Goal: Communication & Community: Answer question/provide support

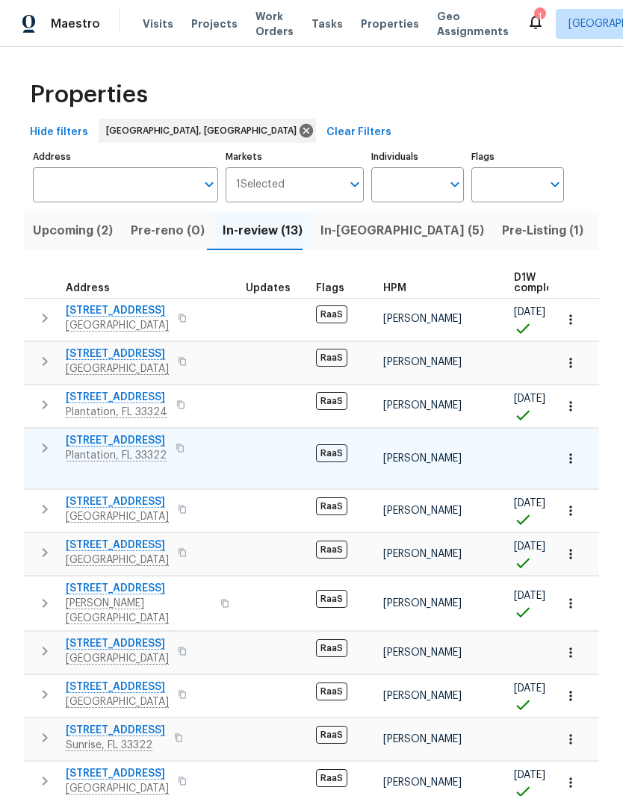
click at [84, 440] on span "9730 NW 15th St" at bounding box center [116, 440] width 101 height 15
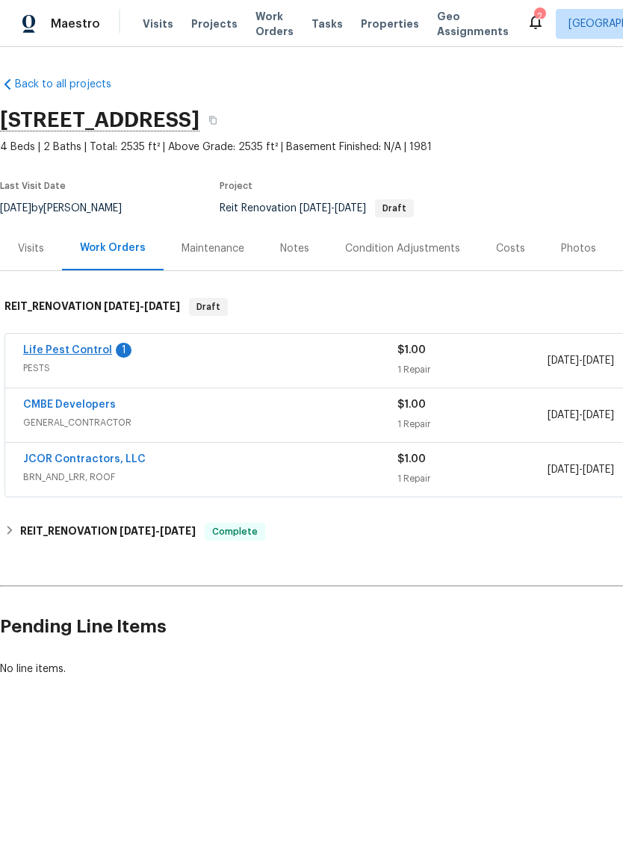
click at [64, 354] on link "Life Pest Control" at bounding box center [67, 350] width 89 height 10
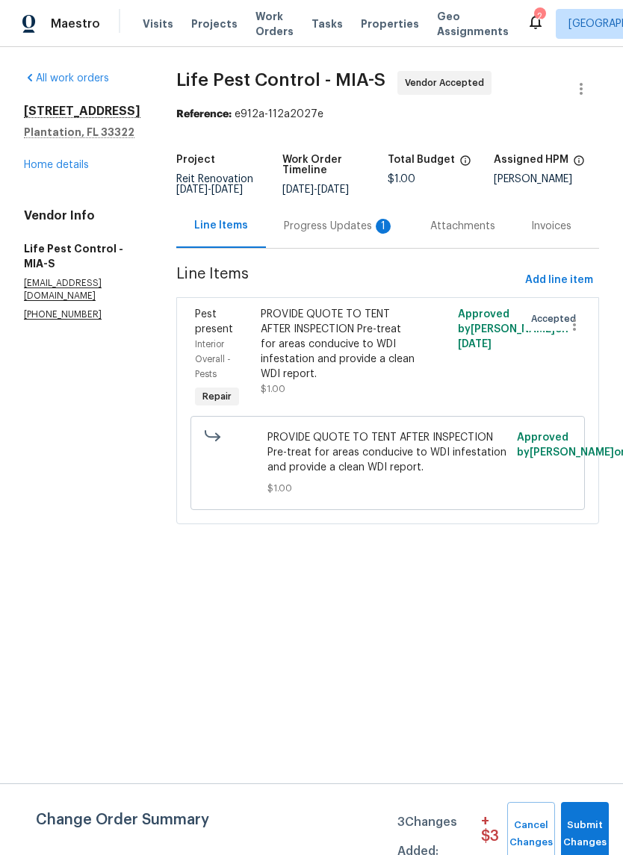
click at [340, 225] on div "Progress Updates 1" at bounding box center [339, 226] width 146 height 44
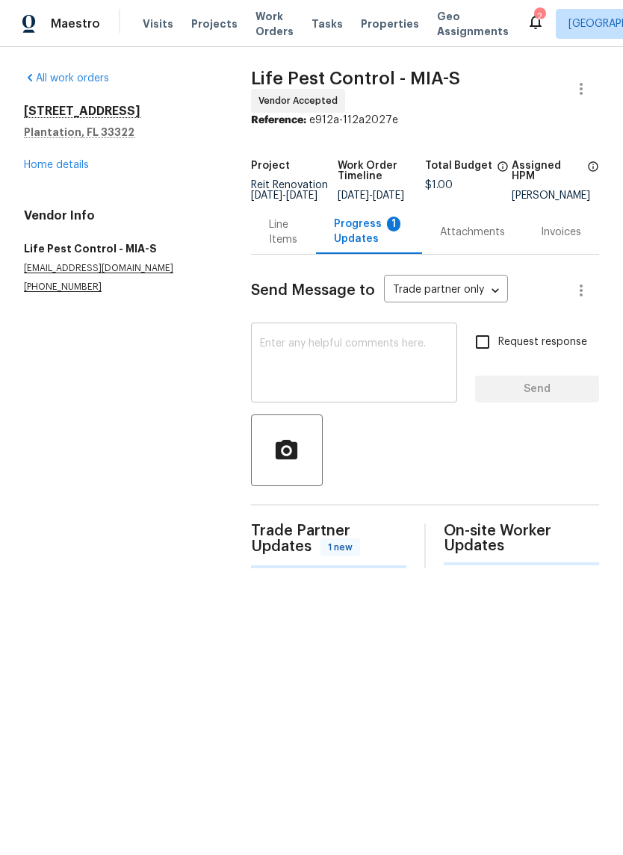
click at [416, 351] on textarea at bounding box center [354, 364] width 188 height 52
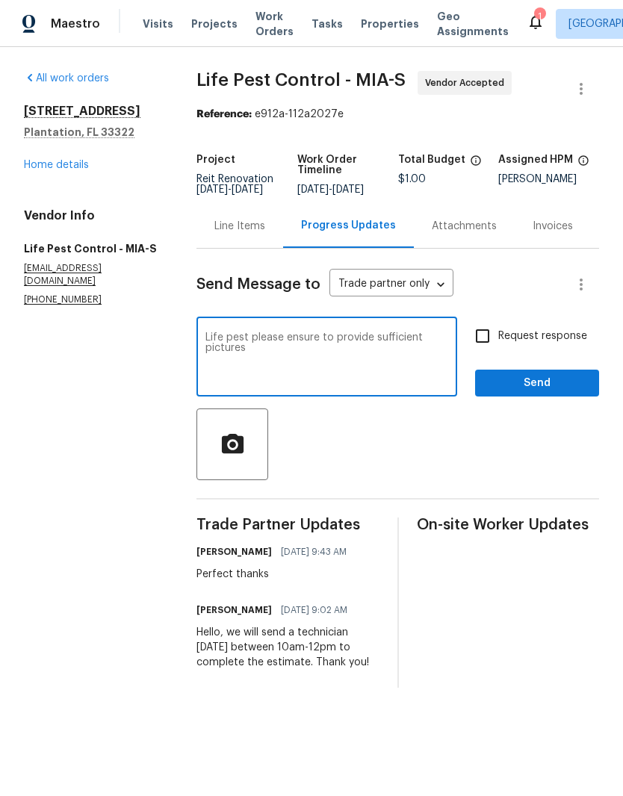
click at [249, 352] on textarea "Life pest please ensure to provide sufficient pictures" at bounding box center [326, 358] width 243 height 52
click at [265, 364] on textarea "Life pest - please ensure to provide sufficient pictures" at bounding box center [326, 358] width 243 height 52
click at [261, 362] on textarea "Life pest - please ensure to provide sufficient pictures of evidence and damage…" at bounding box center [326, 358] width 243 height 52
click at [349, 359] on textarea "Life pest - please ensure to provide sufficient pictures of any evidence and da…" at bounding box center [326, 358] width 243 height 52
click at [265, 372] on textarea "Life pest - please ensure to provide sufficient pictures of any evidence and or…" at bounding box center [326, 358] width 243 height 52
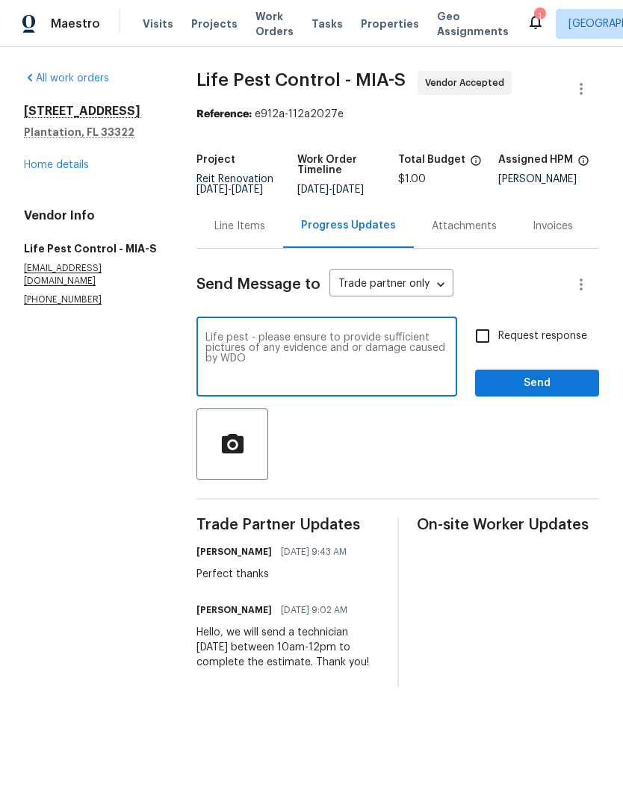
click at [256, 348] on textarea "Life pest - please ensure to provide sufficient pictures of any evidence and or…" at bounding box center [326, 358] width 243 height 52
click at [281, 374] on textarea "Life pest - Please ensure to provide sufficient pictures of any evidence and or…" at bounding box center [326, 358] width 243 height 52
click at [318, 370] on textarea "Life pest - Please ensure to provide sufficient pictures of any evidence and or…" at bounding box center [326, 358] width 243 height 52
type textarea "Life pest - Please ensure to provide sufficient pictures of any evidence and or…"
click at [481, 342] on input "Request response" at bounding box center [482, 336] width 31 height 31
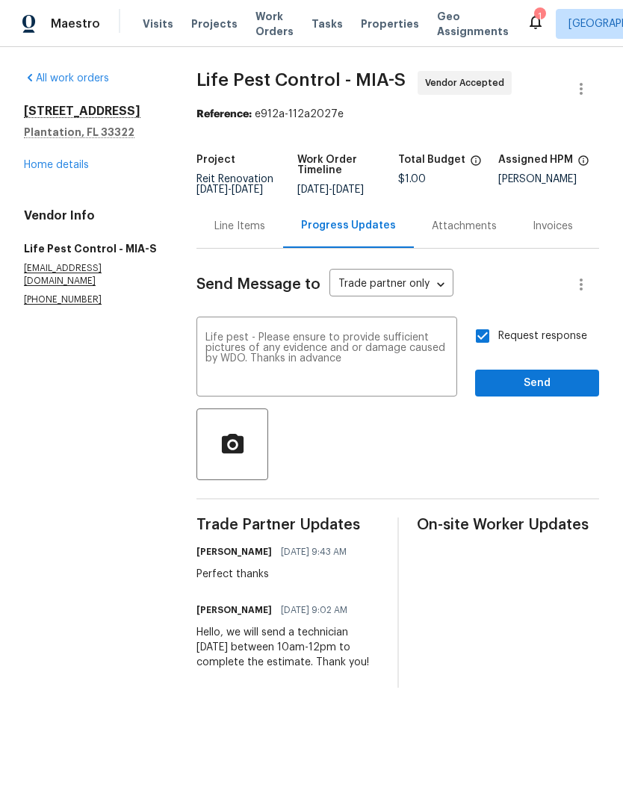
click at [484, 350] on input "Request response" at bounding box center [482, 336] width 31 height 31
click at [487, 338] on input "Request response" at bounding box center [482, 336] width 31 height 31
checkbox input "true"
click at [527, 393] on span "Send" at bounding box center [537, 383] width 100 height 19
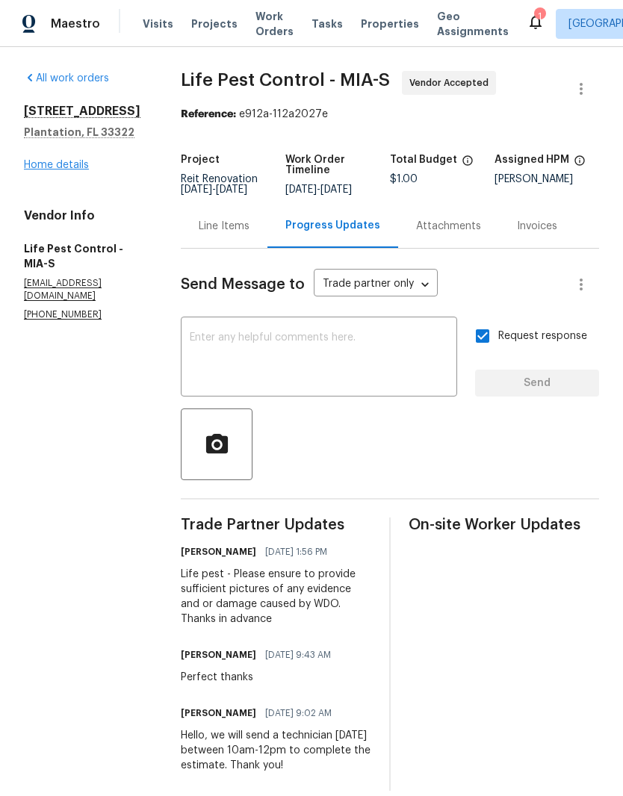
click at [54, 170] on link "Home details" at bounding box center [56, 165] width 65 height 10
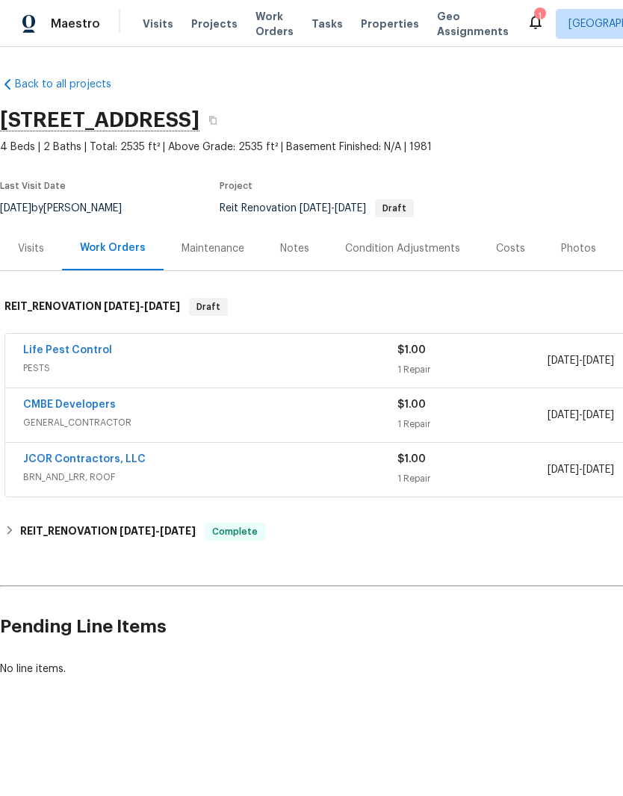
click at [194, 253] on div "Maintenance" at bounding box center [213, 248] width 63 height 15
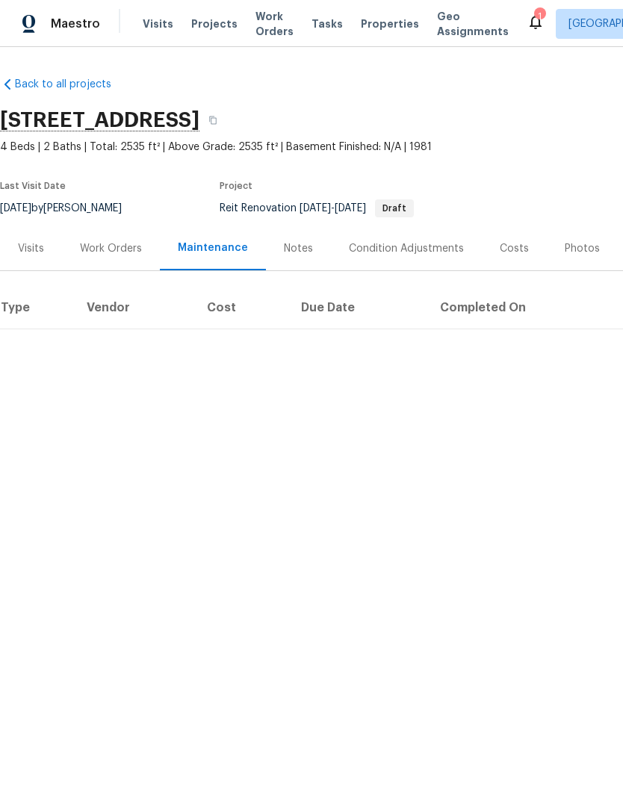
click at [112, 243] on div "Work Orders" at bounding box center [111, 248] width 62 height 15
